Goal: Task Accomplishment & Management: Manage account settings

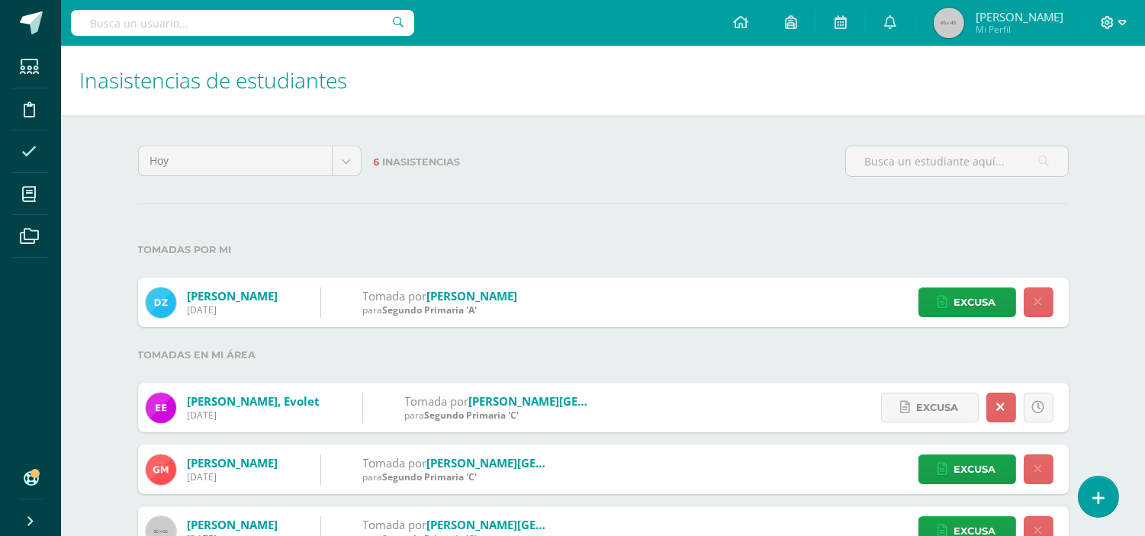
click at [1103, 27] on icon at bounding box center [1108, 22] width 13 height 13
click at [1064, 104] on span "Cerrar sesión" at bounding box center [1075, 103] width 69 height 14
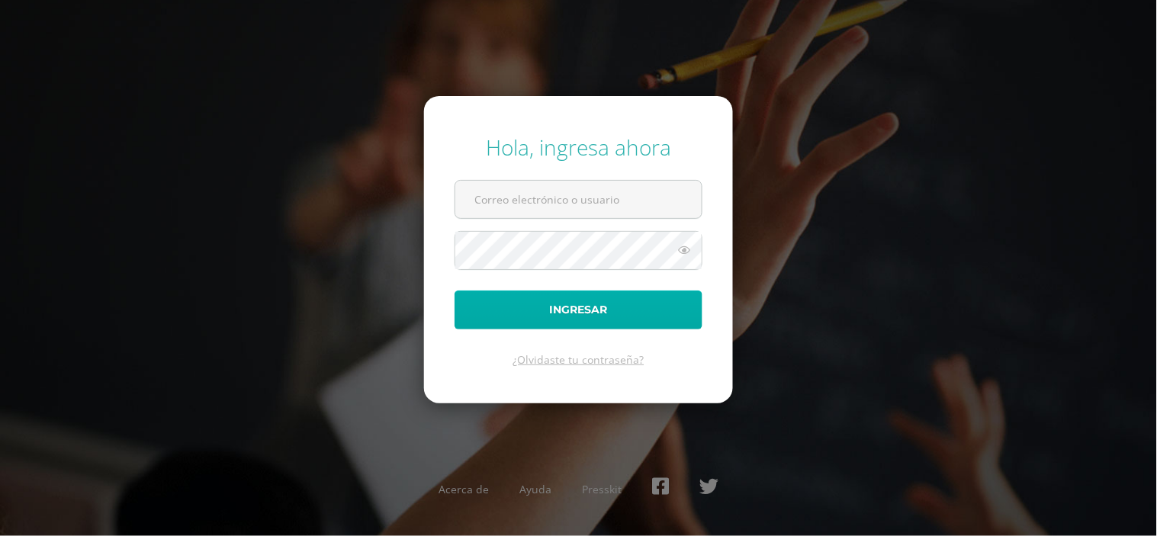
type input "[PERSON_NAME][EMAIL_ADDRESS][DOMAIN_NAME]"
click at [616, 307] on button "Ingresar" at bounding box center [579, 310] width 248 height 39
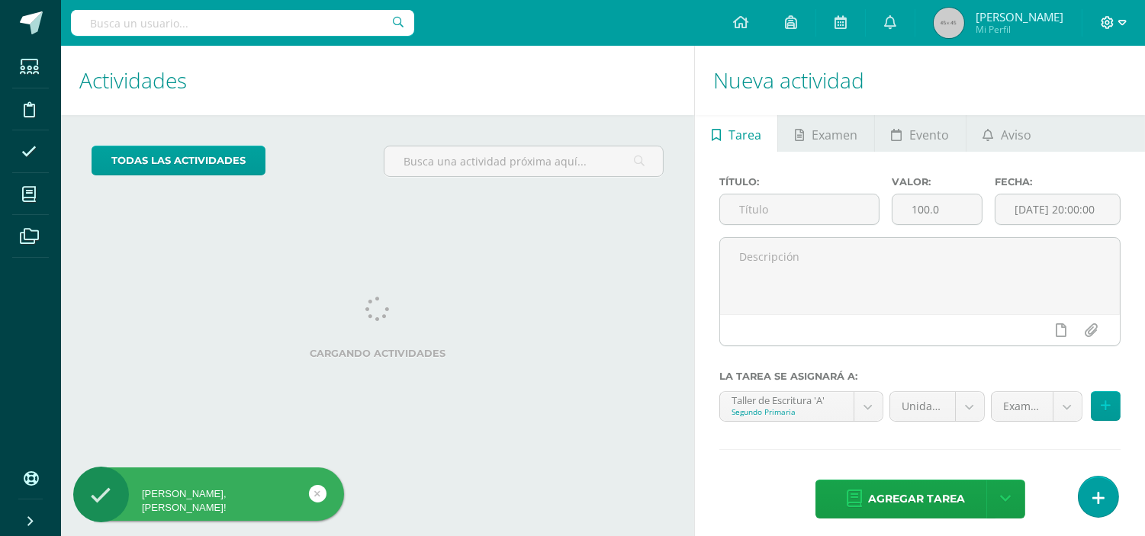
click at [1110, 15] on span at bounding box center [1114, 22] width 26 height 17
click at [1050, 108] on span "Cerrar sesión" at bounding box center [1075, 103] width 69 height 14
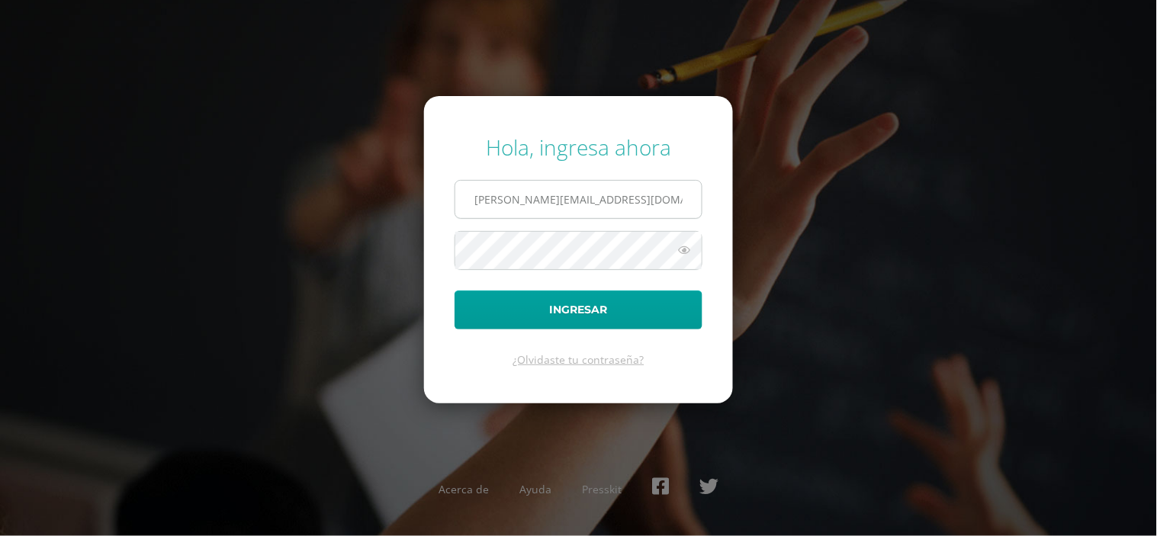
click at [653, 204] on input "andreac@bilinguesanjuan.edu.gt" at bounding box center [578, 199] width 246 height 37
type input "criteriosprimaria@bilinguesanjuan.edu.gt"
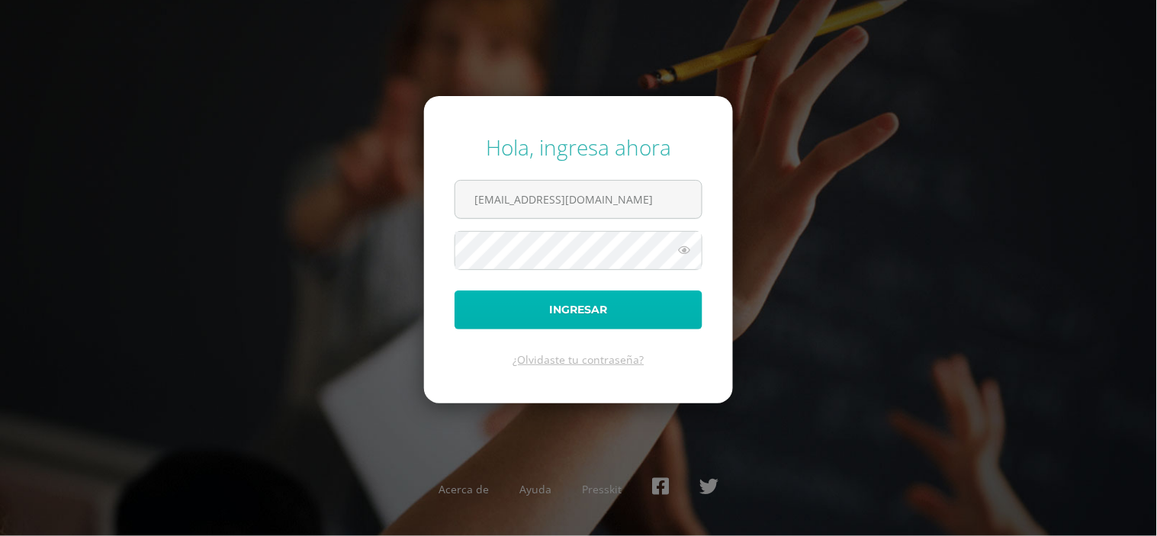
click at [613, 307] on button "Ingresar" at bounding box center [579, 310] width 248 height 39
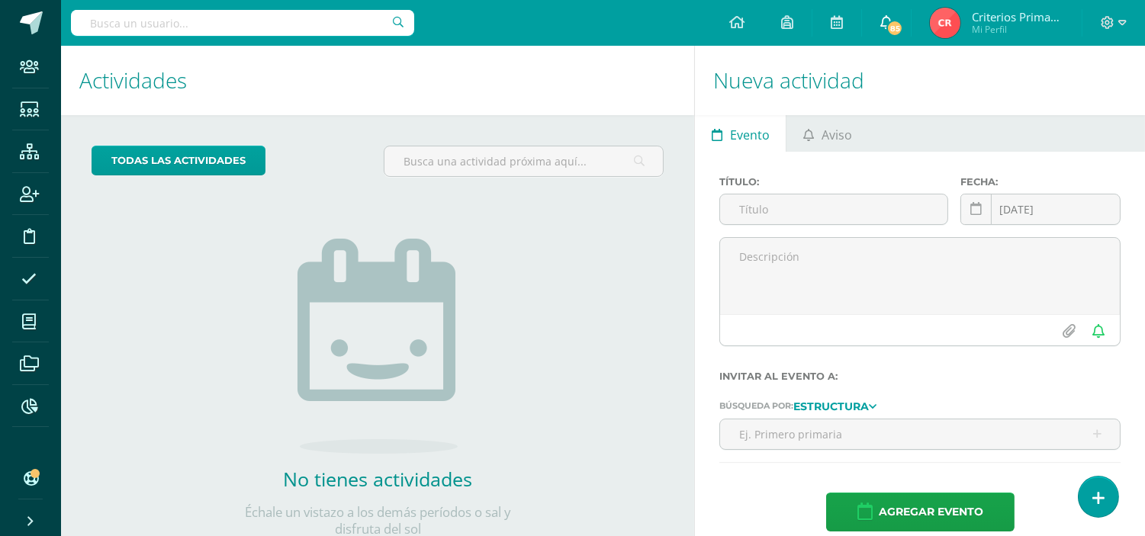
click at [886, 24] on icon at bounding box center [886, 22] width 12 height 14
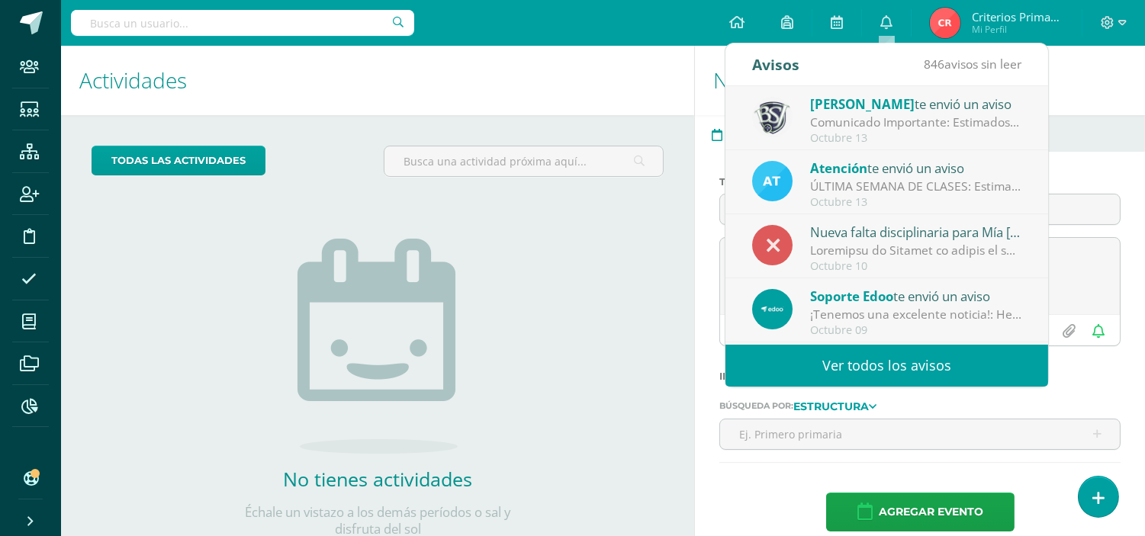
click at [980, 114] on div "Comunicado Importante: Estimados padres de familia, revisar imagen adjunta." at bounding box center [916, 123] width 212 height 18
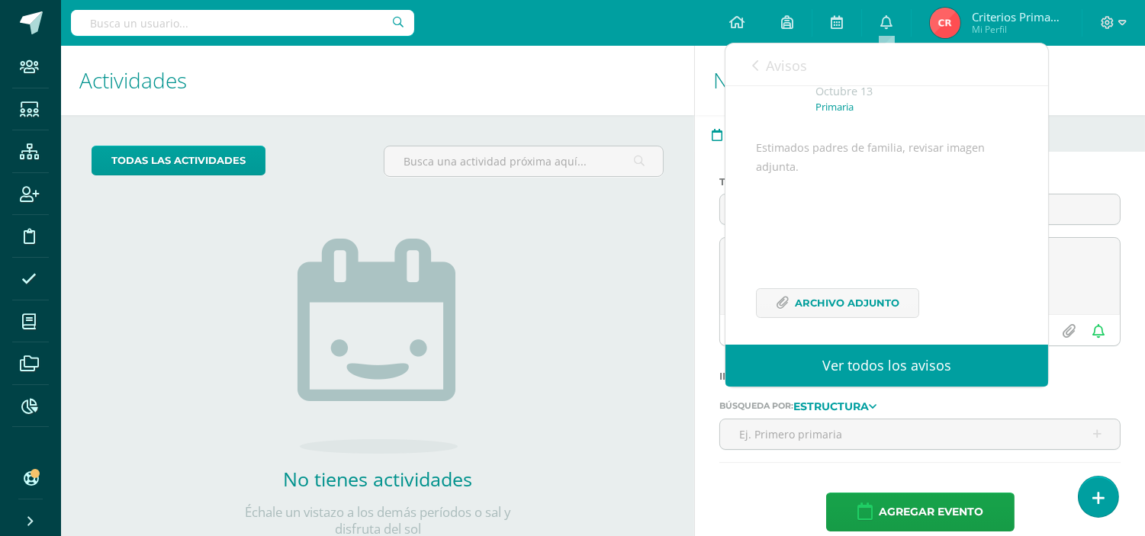
scroll to position [130, 0]
click at [864, 291] on span "Archivo Adjunto" at bounding box center [847, 295] width 105 height 28
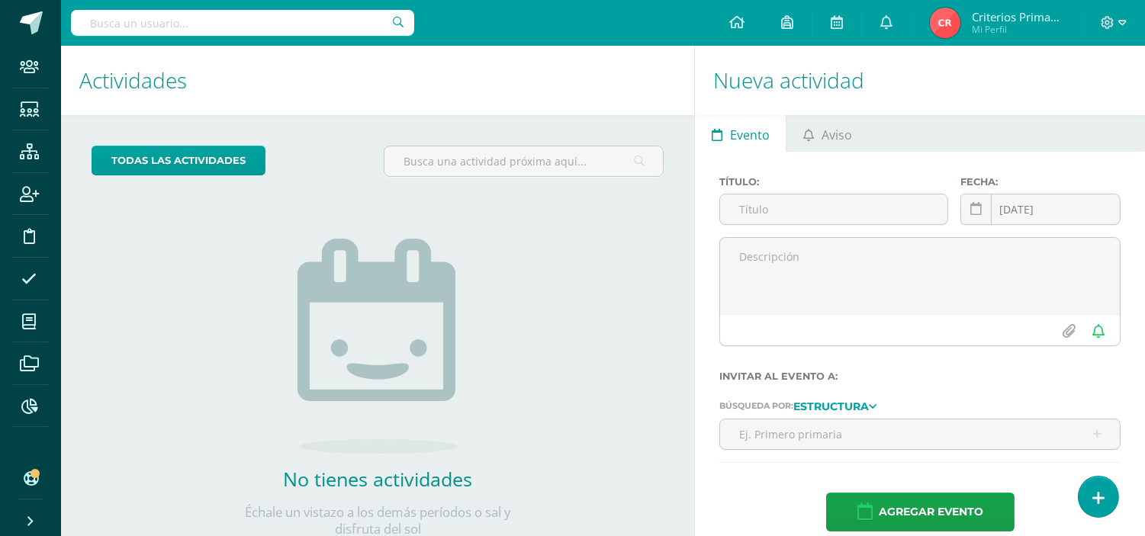
click at [562, 241] on div "todas las Actividades No tienes actividades Échale un vistazo a los demás perío…" at bounding box center [377, 350] width 633 height 471
click at [231, 16] on input "text" at bounding box center [242, 23] width 343 height 26
type input "andre"
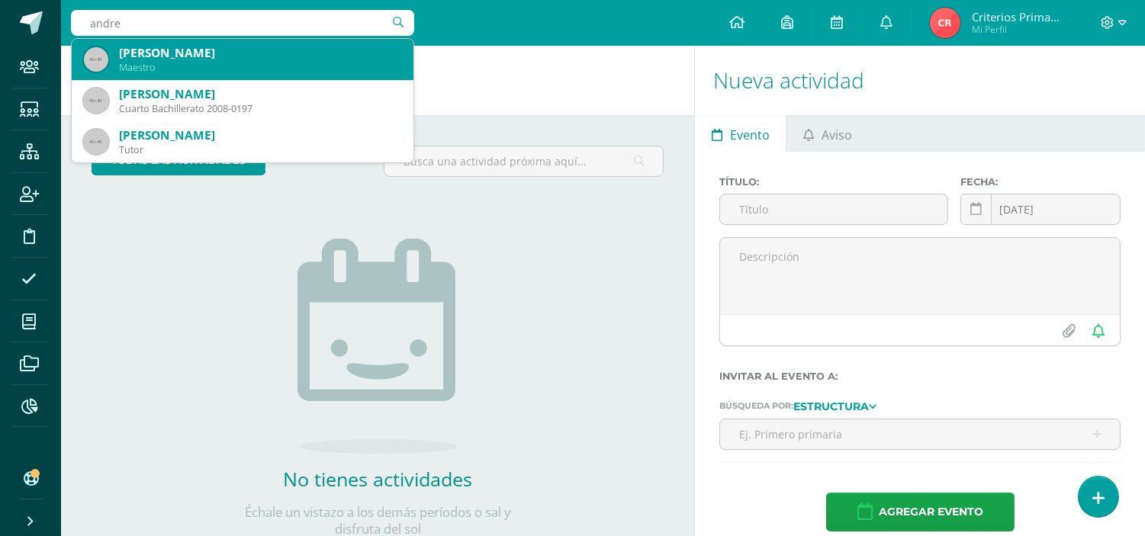
click at [157, 66] on div "Maestro" at bounding box center [260, 67] width 282 height 13
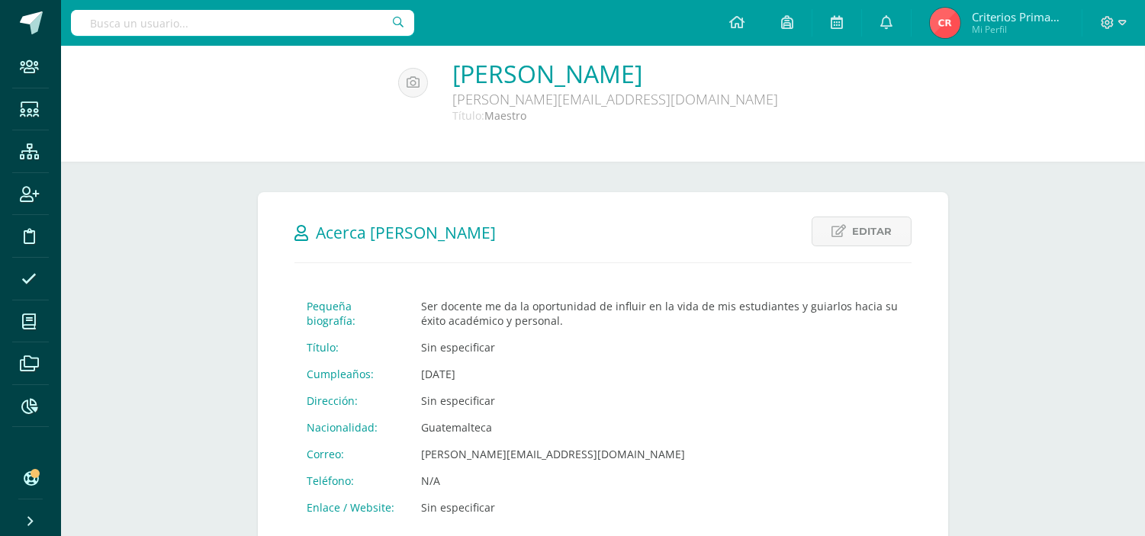
scroll to position [85, 0]
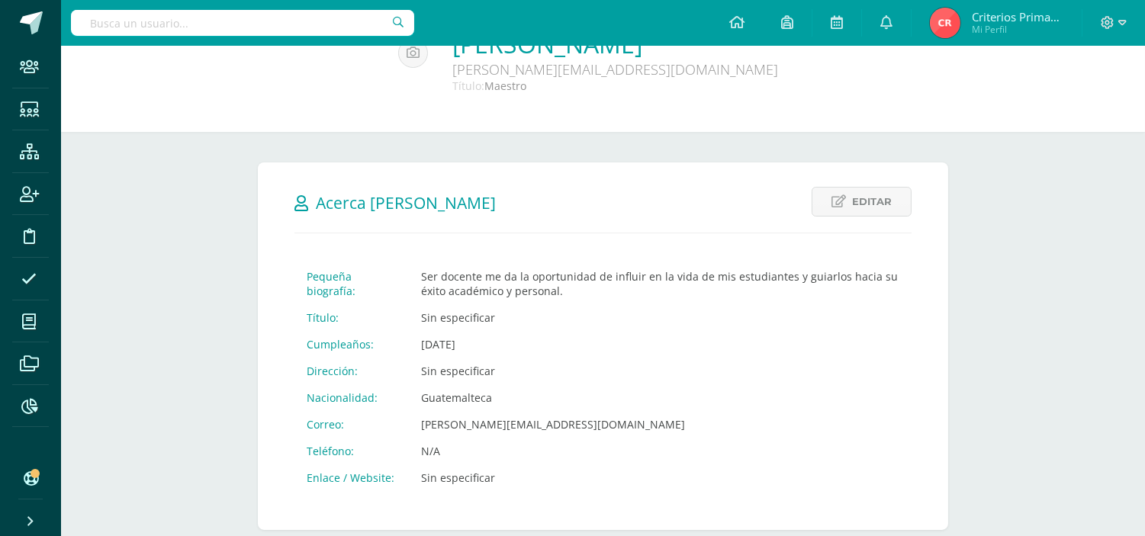
click at [481, 340] on td "[DATE]" at bounding box center [660, 344] width 503 height 27
click at [872, 199] on span "Editar" at bounding box center [872, 202] width 40 height 28
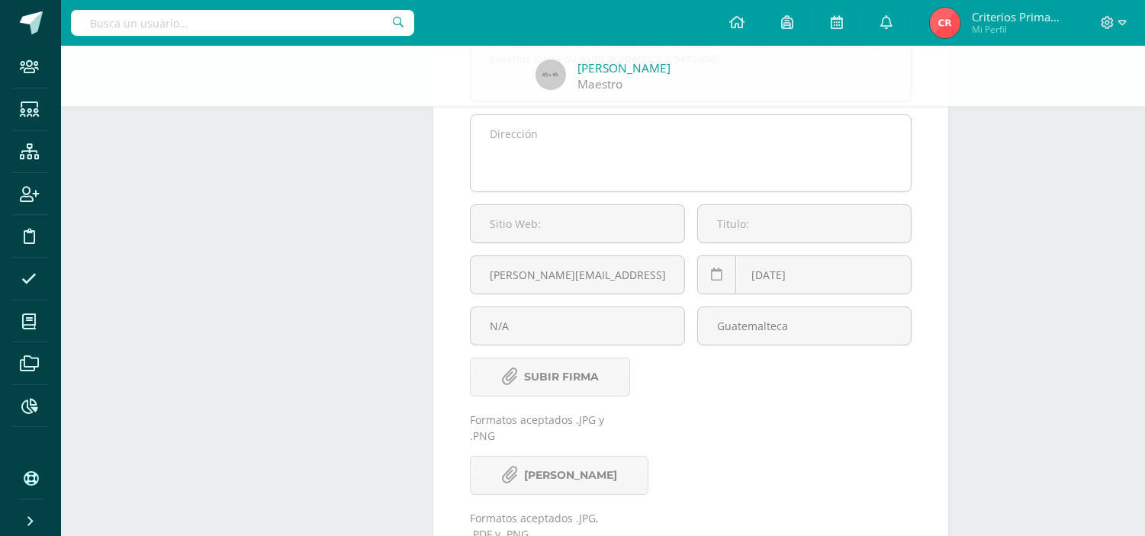
scroll to position [339, 0]
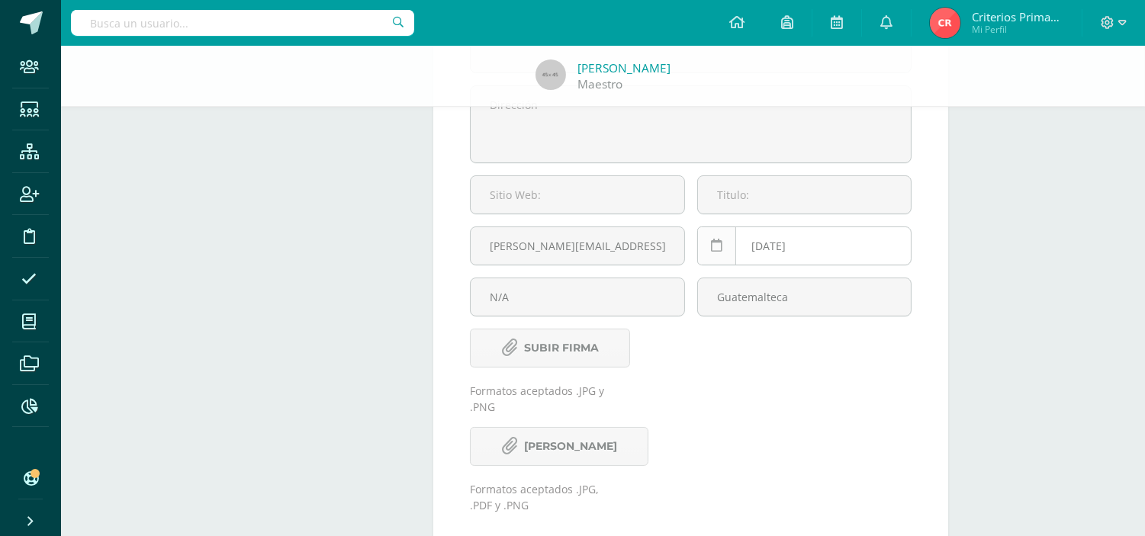
click at [726, 249] on link at bounding box center [716, 246] width 39 height 39
click at [801, 401] on td "22" at bounding box center [805, 403] width 31 height 31
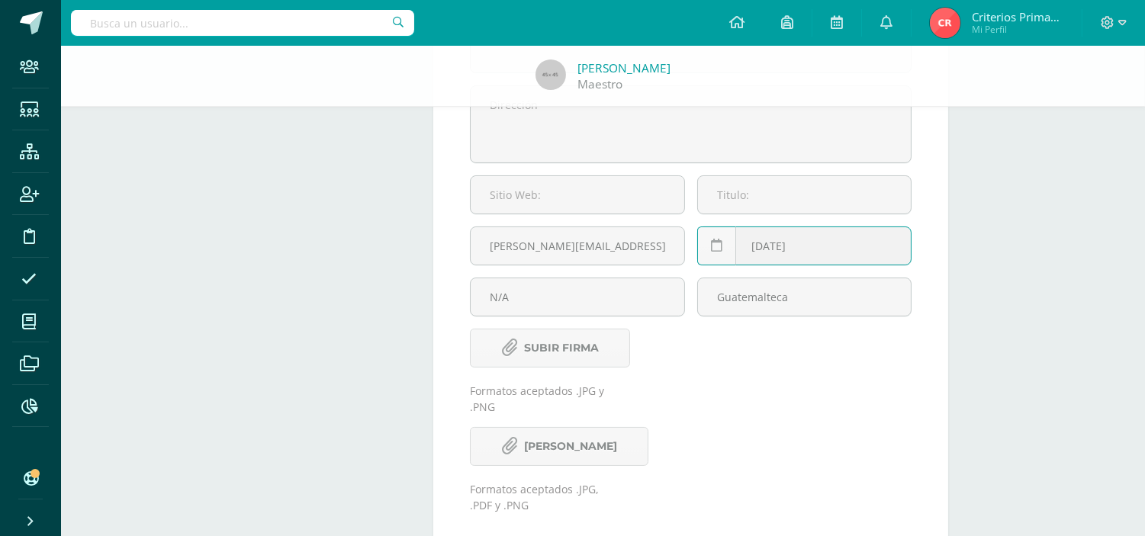
click at [772, 241] on input "1990-03-22" at bounding box center [804, 245] width 213 height 37
click at [776, 246] on input "1990-03-22" at bounding box center [804, 245] width 213 height 37
click at [803, 243] on input "-03-22" at bounding box center [804, 245] width 213 height 37
type input "-"
click at [1091, 305] on div "Andrea Castillo Maestro Información Personal Archivos Información Personal Edit…" at bounding box center [603, 143] width 1084 height 873
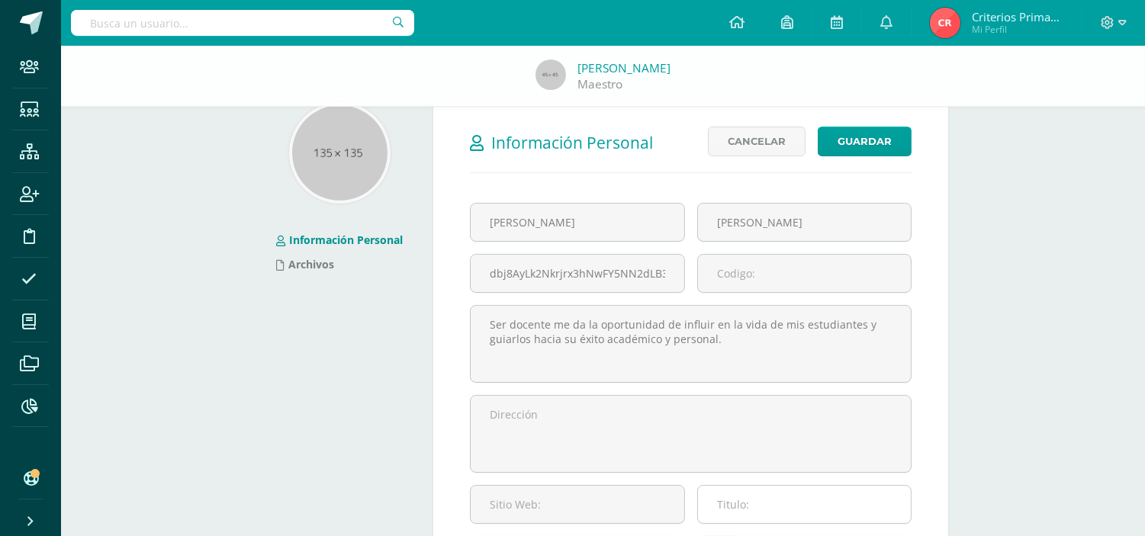
scroll to position [0, 0]
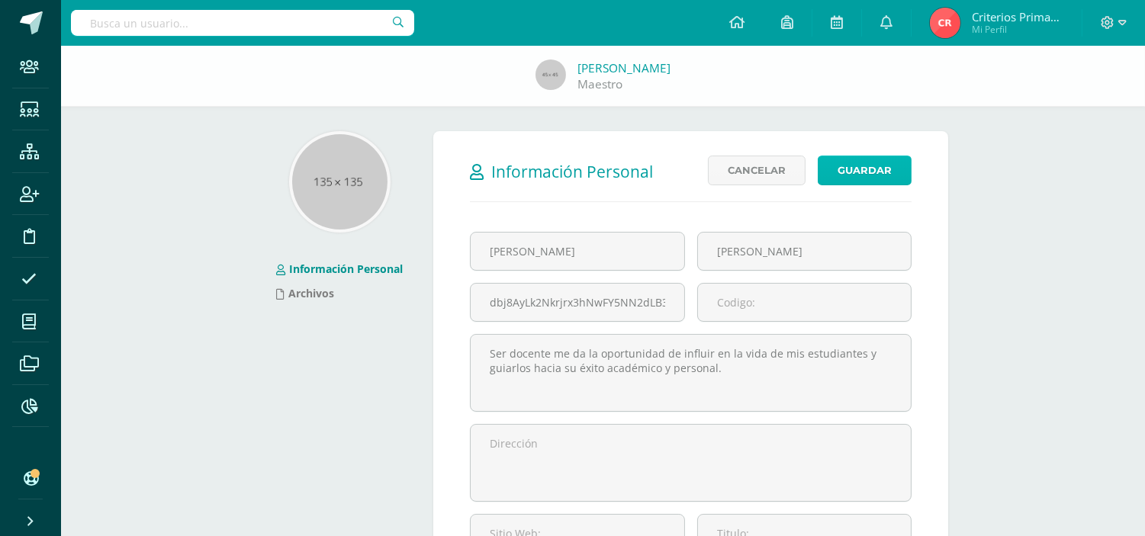
click at [874, 159] on button "Guardar" at bounding box center [865, 171] width 94 height 30
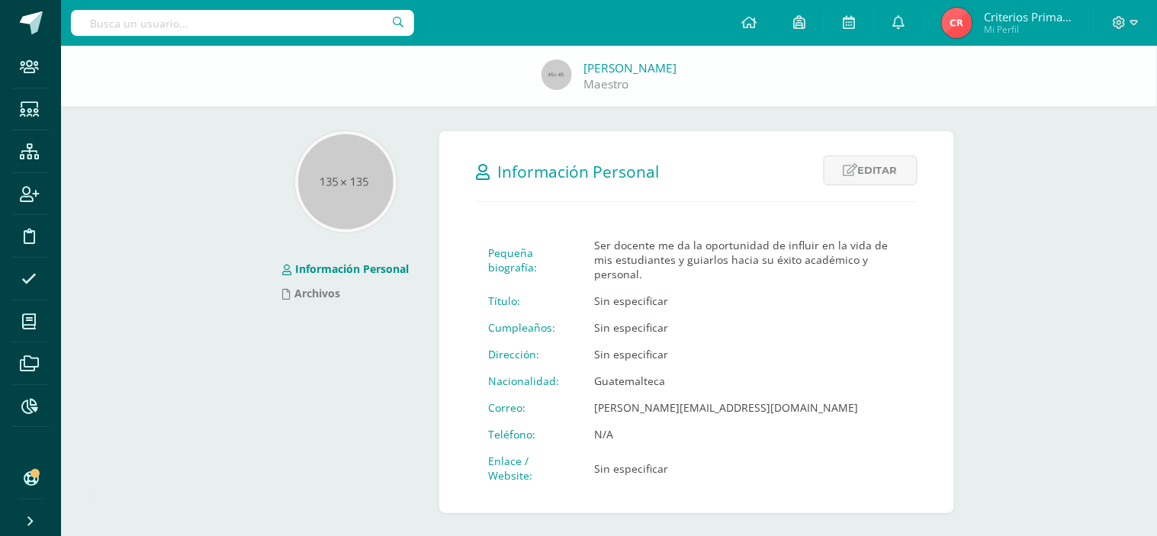
click at [105, 17] on input "text" at bounding box center [242, 23] width 343 height 26
type input "a"
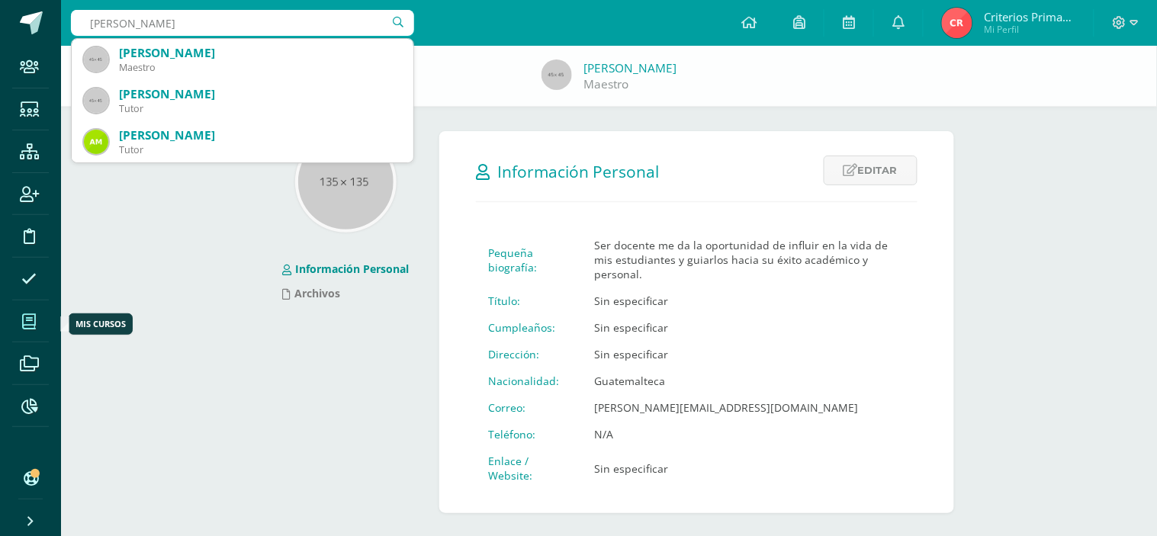
type input "andrea"
click at [43, 321] on span at bounding box center [29, 321] width 34 height 34
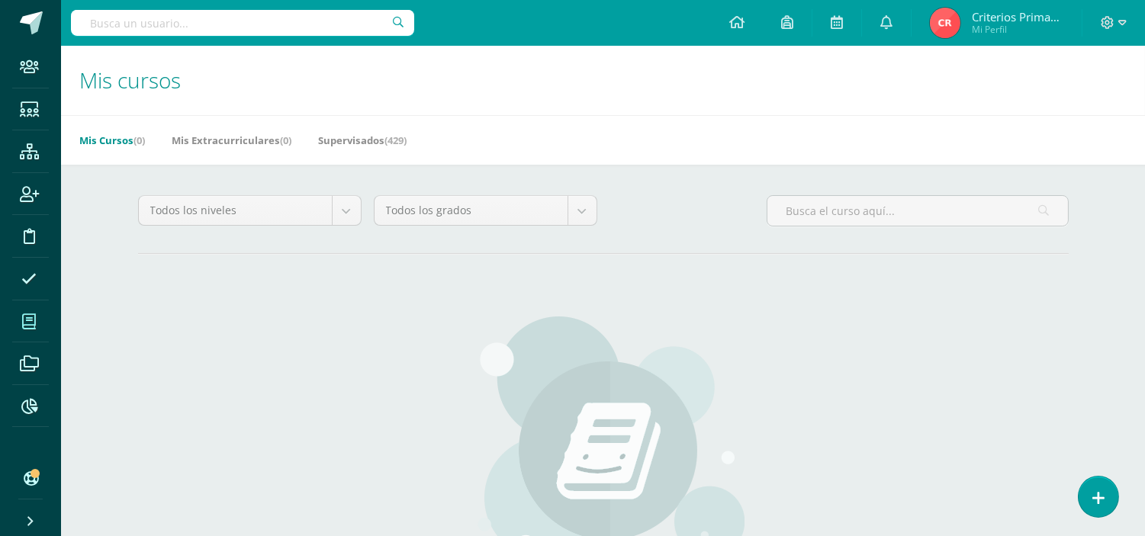
click at [227, 12] on input "text" at bounding box center [242, 23] width 343 height 26
type input "[PERSON_NAME]"
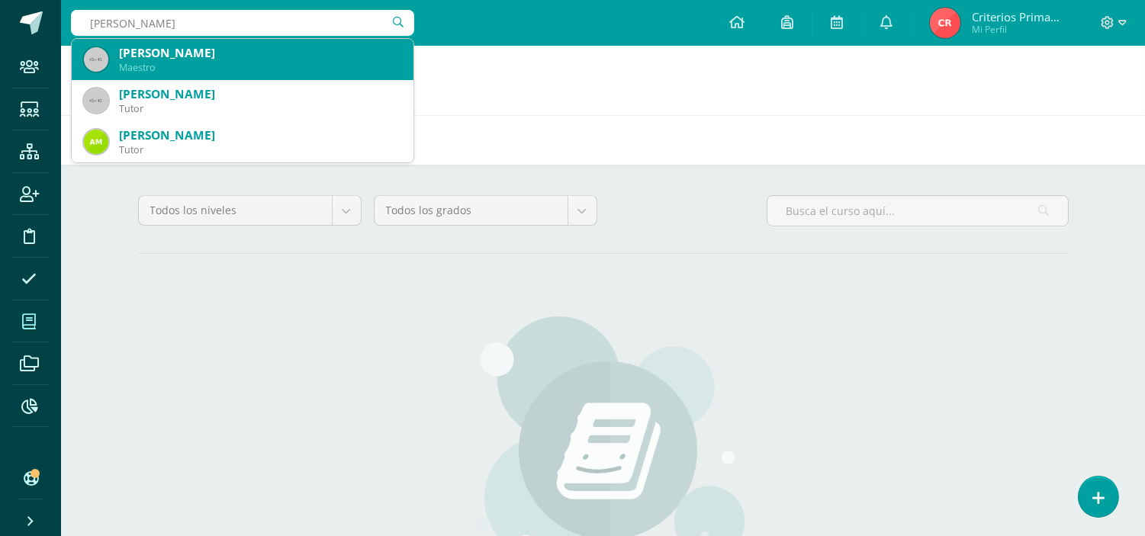
click at [212, 43] on div "[PERSON_NAME]" at bounding box center [242, 59] width 317 height 41
